Goal: Navigation & Orientation: Find specific page/section

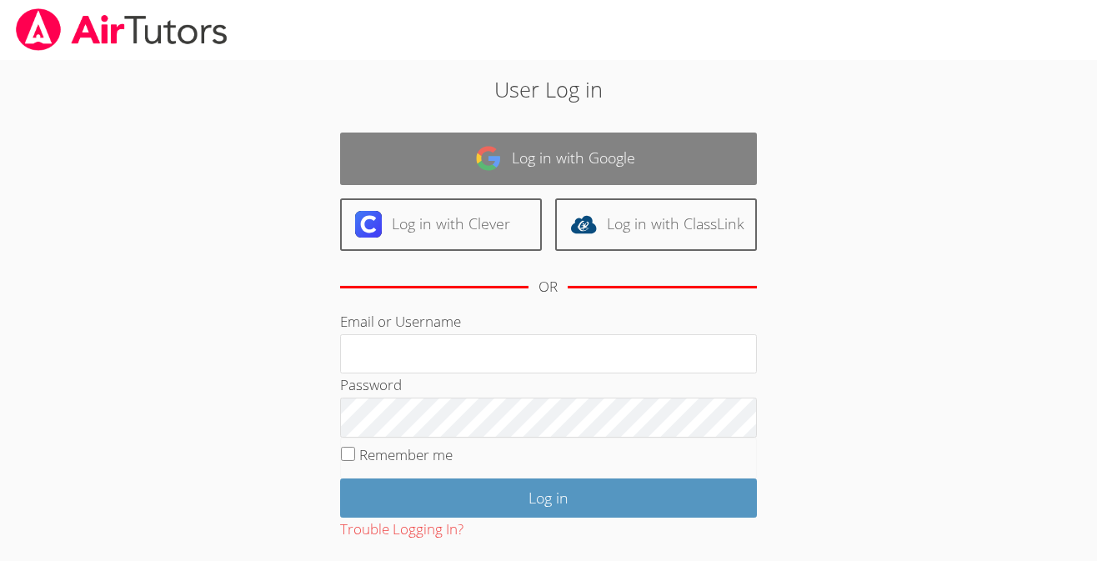
click at [525, 159] on link "Log in with Google" at bounding box center [548, 159] width 417 height 53
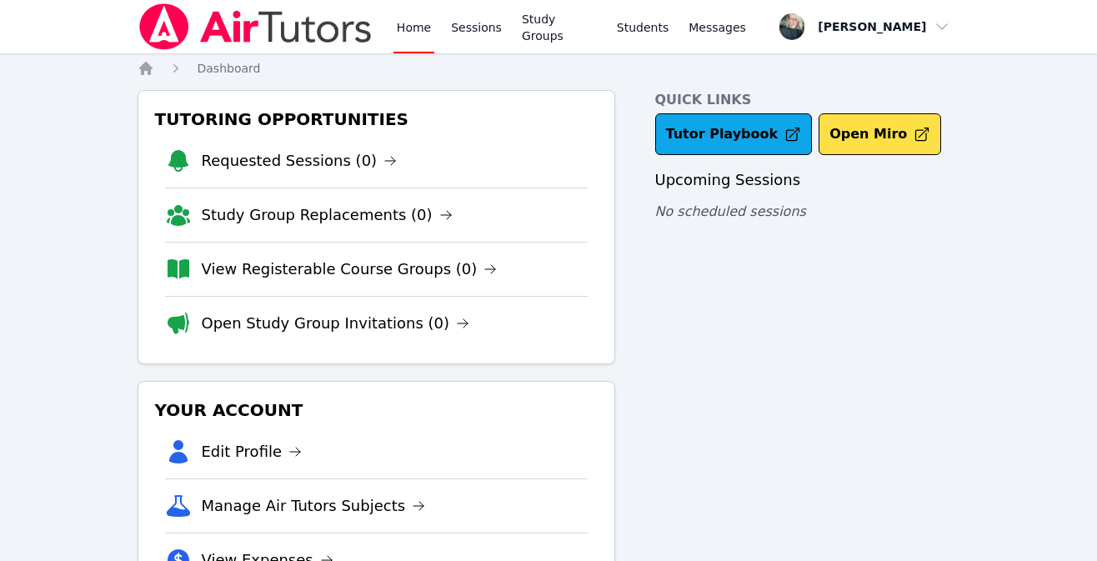
scroll to position [8, 0]
